Goal: Check status: Check status

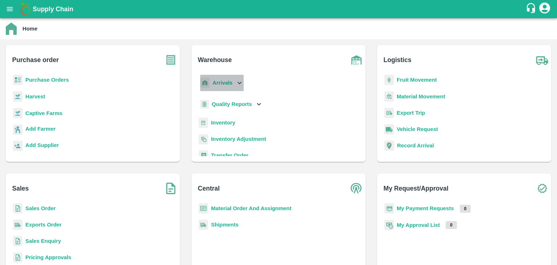
click at [232, 82] on div "Arrivals" at bounding box center [221, 83] width 45 height 16
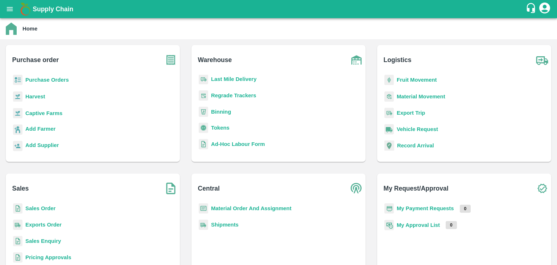
scroll to position [145, 0]
click at [413, 78] on b "Fruit Movement" at bounding box center [417, 80] width 40 height 6
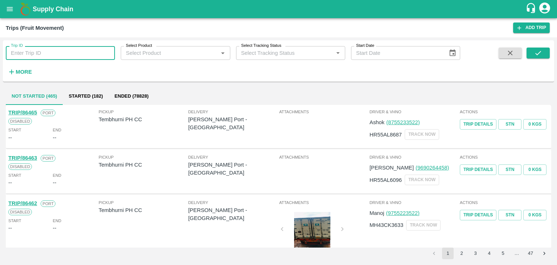
click at [38, 54] on input "Trip ID" at bounding box center [60, 53] width 109 height 14
paste input "[URL][DOMAIN_NAME]"
type input "[URL][DOMAIN_NAME]"
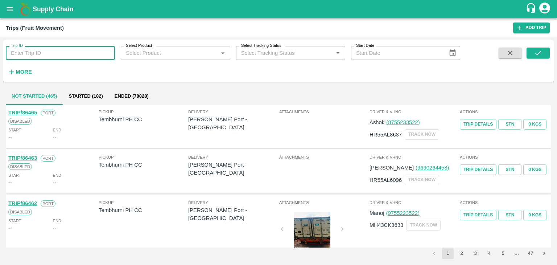
paste input "text"
type input "70850"
click at [534, 54] on icon "submit" at bounding box center [538, 53] width 8 height 8
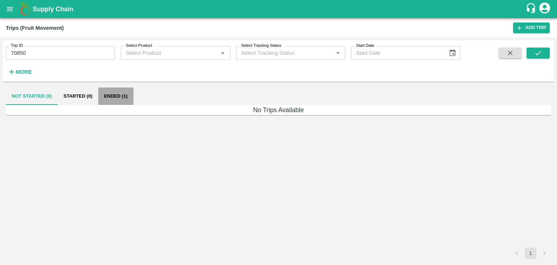
click at [116, 93] on button "Ended (1)" at bounding box center [115, 95] width 35 height 17
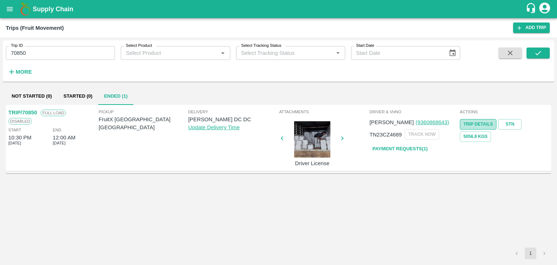
click at [474, 124] on link "Trip Details" at bounding box center [478, 124] width 37 height 11
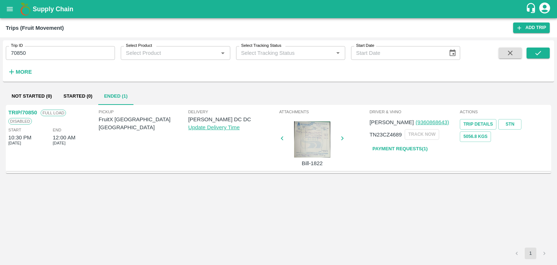
click at [207, 146] on div "Delivery Iniya Koyambedu DC DC Update Delivery Time" at bounding box center [233, 137] width 90 height 59
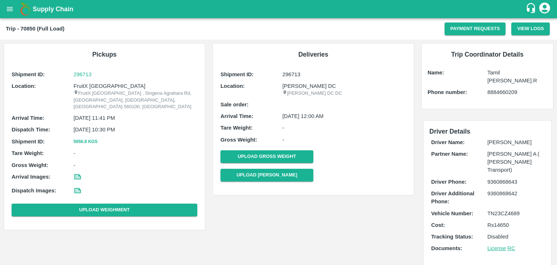
click at [263, 235] on div "Pickups Shipment ID: 296713 Location: FruitX [GEOGRAPHIC_DATA] FruitX [GEOGRAPH…" at bounding box center [209, 177] width 418 height 274
